Goal: Task Accomplishment & Management: Manage account settings

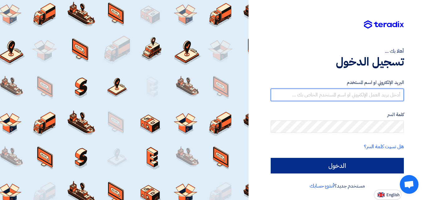
type input "[EMAIL_ADDRESS][DOMAIN_NAME]"
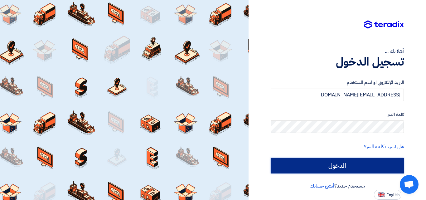
click at [317, 168] on input "الدخول" at bounding box center [337, 166] width 133 height 16
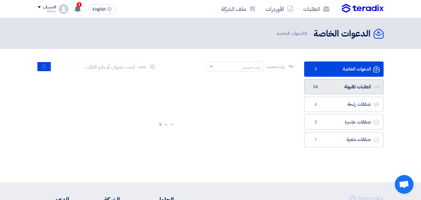
click at [327, 84] on link "الطلبات المقبولة الطلبات المقبولة 34" at bounding box center [343, 86] width 79 height 15
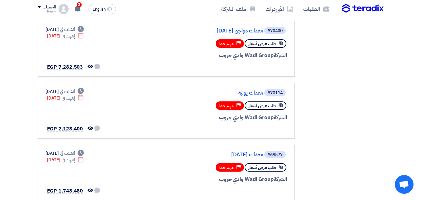
scroll to position [187, 0]
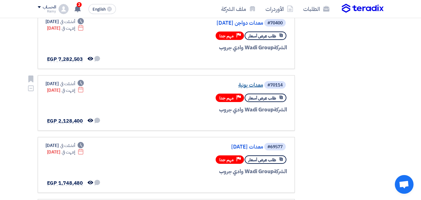
click at [252, 85] on link "معدات يونية" at bounding box center [200, 85] width 125 height 6
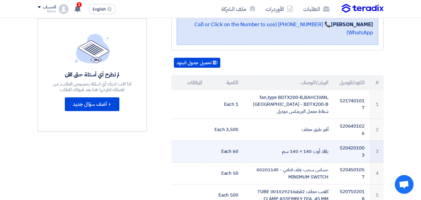
scroll to position [125, 0]
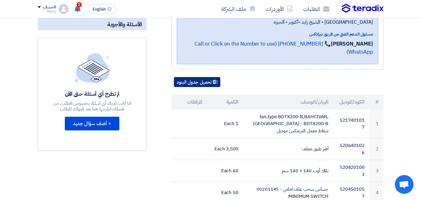
click at [198, 77] on button "تحميل جدول البنود" at bounding box center [197, 82] width 46 height 10
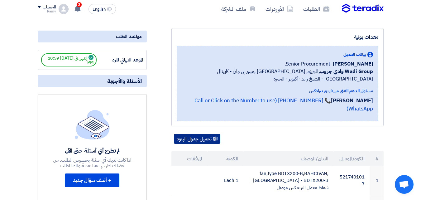
scroll to position [0, 0]
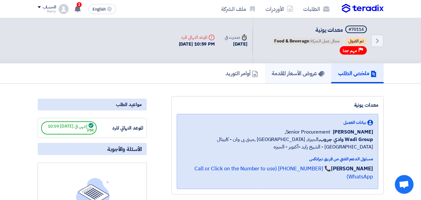
click at [294, 74] on h5 "عروض الأسعار المقدمة" at bounding box center [298, 72] width 53 height 7
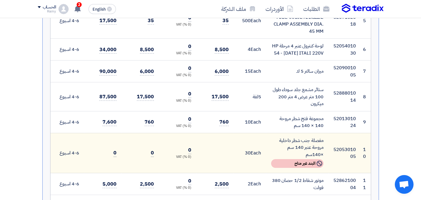
scroll to position [343, 0]
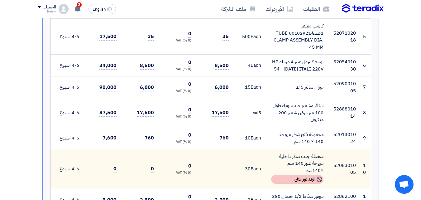
drag, startPoint x: 323, startPoint y: 98, endPoint x: 207, endPoint y: 118, distance: 117.0
click at [207, 118] on tr "8 5288801014 ستائر مشمع جلد سوداء طول 100 متر عرض 4 متر 200 ميكرون 5 لفة" at bounding box center [210, 112] width 320 height 29
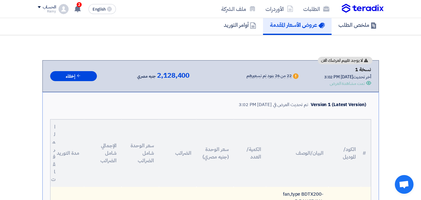
scroll to position [0, 0]
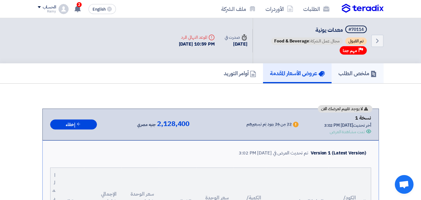
click at [360, 77] on link "ملخص الطلب" at bounding box center [358, 73] width 52 height 20
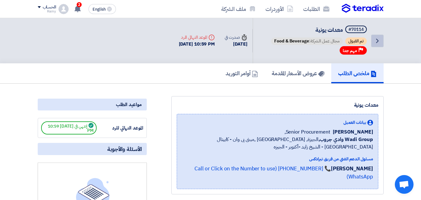
click at [380, 41] on icon "Back" at bounding box center [377, 40] width 7 height 7
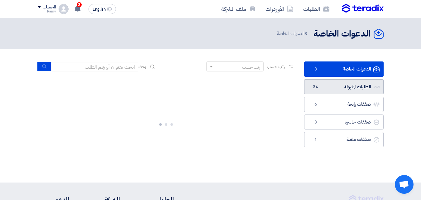
click at [328, 86] on link "الطلبات المقبولة الطلبات المقبولة 34" at bounding box center [343, 86] width 79 height 15
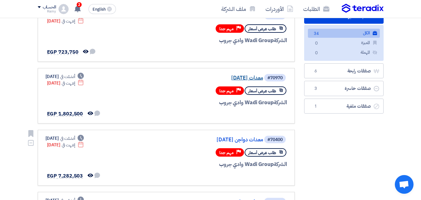
scroll to position [62, 0]
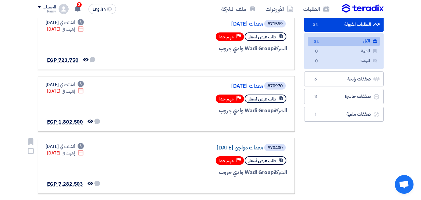
click at [248, 147] on link "معدات دواجن [DATE]" at bounding box center [200, 148] width 125 height 6
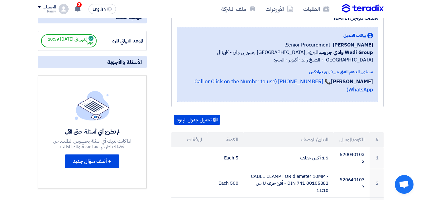
scroll to position [125, 0]
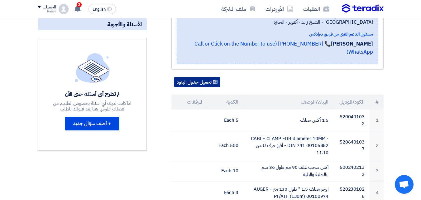
click at [192, 77] on button "تحميل جدول البنود" at bounding box center [197, 82] width 46 height 10
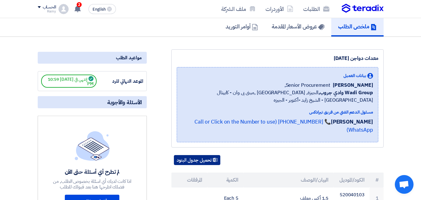
scroll to position [31, 0]
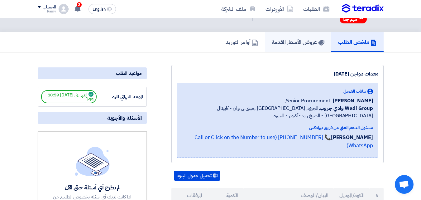
click at [289, 40] on h5 "عروض الأسعار المقدمة" at bounding box center [298, 41] width 53 height 7
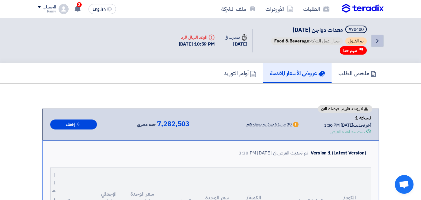
click at [377, 42] on use at bounding box center [377, 41] width 2 height 4
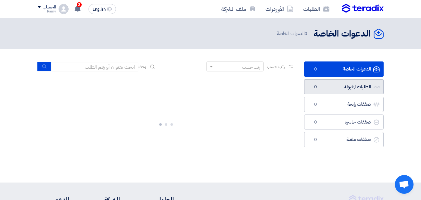
click at [331, 84] on link "الطلبات المقبولة الطلبات المقبولة 0" at bounding box center [343, 86] width 79 height 15
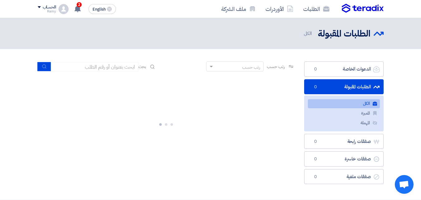
click at [354, 87] on link "الطلبات المقبولة الطلبات المقبولة 0" at bounding box center [343, 86] width 79 height 15
click at [37, 6] on div "الطلبات الأوردرات ملف الشركة English EN 2 تم مشاهدة العرض المقدم للطلب "معدات […" at bounding box center [210, 9] width 355 height 18
click at [38, 6] on span at bounding box center [39, 7] width 3 height 2
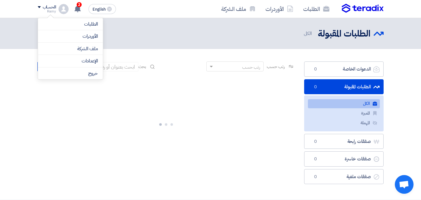
click at [38, 6] on span at bounding box center [39, 7] width 3 height 2
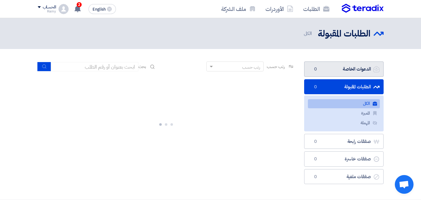
click at [343, 67] on link "الدعوات الخاصة الدعوات الخاصة 0" at bounding box center [343, 68] width 79 height 15
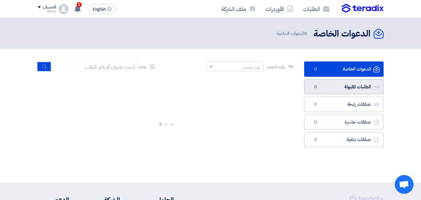
click at [338, 89] on link "الطلبات المقبولة الطلبات المقبولة 0" at bounding box center [343, 86] width 79 height 15
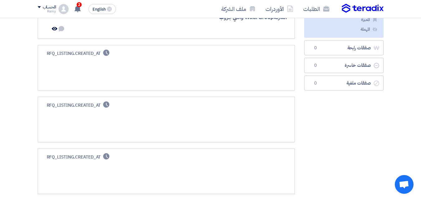
scroll to position [31, 0]
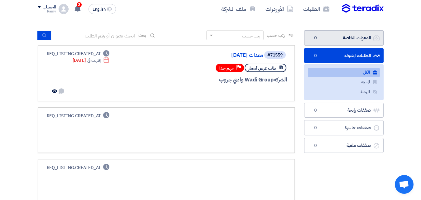
click at [354, 37] on link "الدعوات الخاصة الدعوات الخاصة 0" at bounding box center [343, 37] width 79 height 15
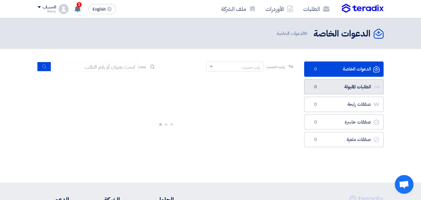
click at [345, 91] on link "الطلبات المقبولة الطلبات المقبولة 0" at bounding box center [343, 86] width 79 height 15
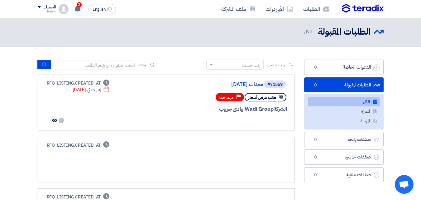
scroll to position [2, 0]
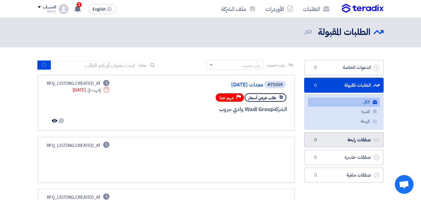
click at [337, 142] on link "صفقات رابحة صفقات رابحة 0" at bounding box center [343, 139] width 79 height 15
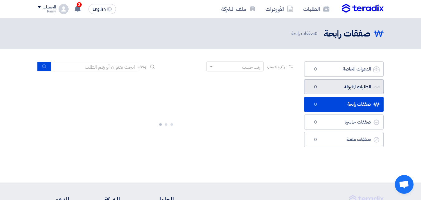
click at [349, 85] on link "الطلبات المقبولة الطلبات المقبولة 0" at bounding box center [343, 86] width 79 height 15
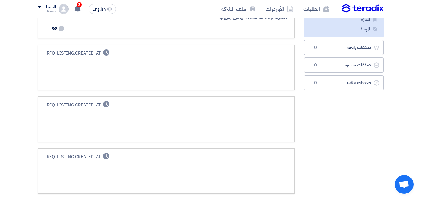
scroll to position [93, 0]
click at [255, 54] on div "Deadline RFQ_LISTING.CREATED_AT" at bounding box center [167, 67] width 242 height 35
click at [215, 53] on div "Deadline RFQ_LISTING.CREATED_AT" at bounding box center [167, 67] width 242 height 35
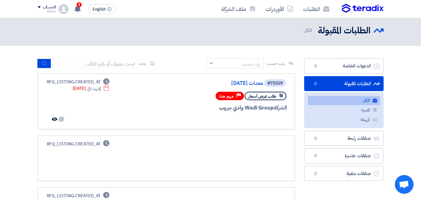
scroll to position [0, 0]
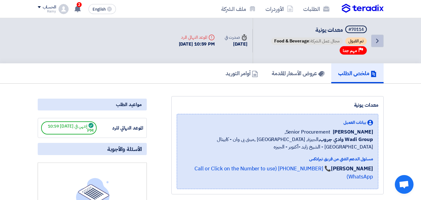
click at [381, 42] on icon "Back" at bounding box center [377, 40] width 7 height 7
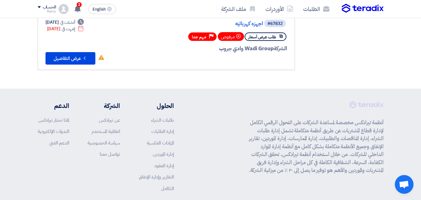
scroll to position [31, 0]
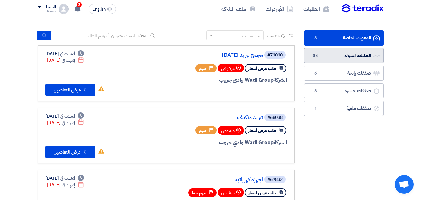
click at [342, 56] on link "الطلبات المقبولة الطلبات المقبولة 34" at bounding box center [343, 55] width 79 height 15
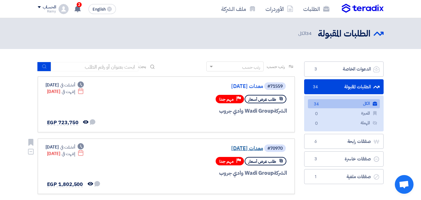
click at [236, 148] on link "معدات [DATE]" at bounding box center [200, 149] width 125 height 6
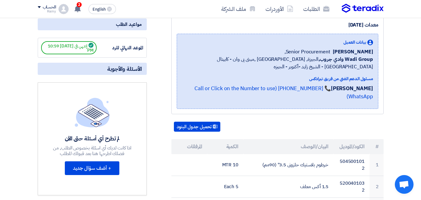
scroll to position [125, 0]
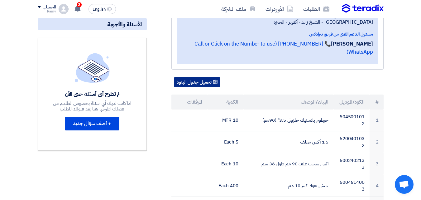
click at [209, 78] on button "تحميل جدول البنود" at bounding box center [197, 82] width 46 height 10
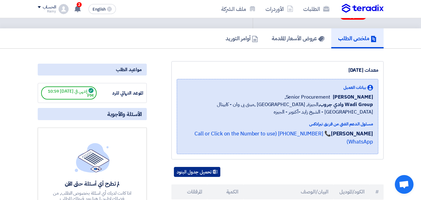
scroll to position [31, 0]
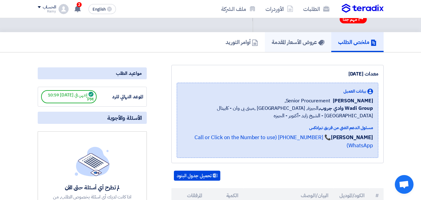
click at [295, 39] on h5 "عروض الأسعار المقدمة" at bounding box center [298, 41] width 53 height 7
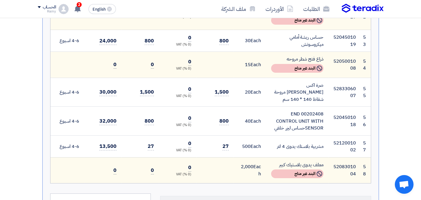
scroll to position [1683, 0]
